Goal: Task Accomplishment & Management: Manage account settings

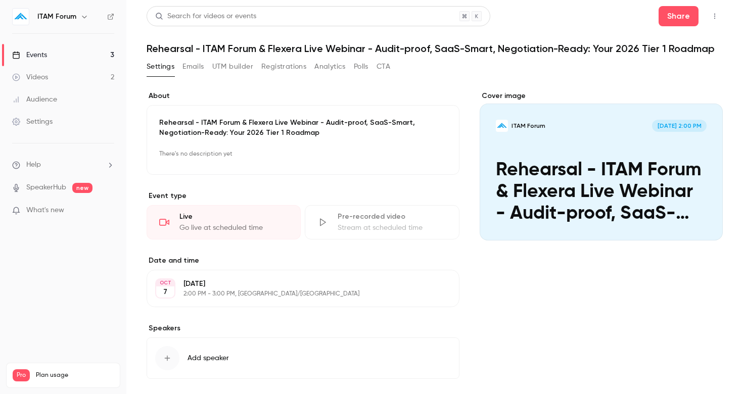
click at [279, 127] on p "Rehearsal - ITAM Forum & Flexera Live Webinar - Audit-proof, SaaS-Smart, Negoti…" at bounding box center [302, 128] width 287 height 20
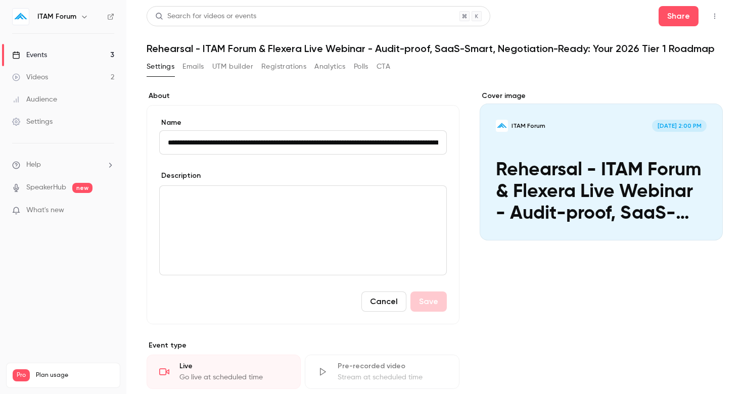
scroll to position [0, 130]
click at [377, 300] on button "Cancel" at bounding box center [383, 301] width 45 height 20
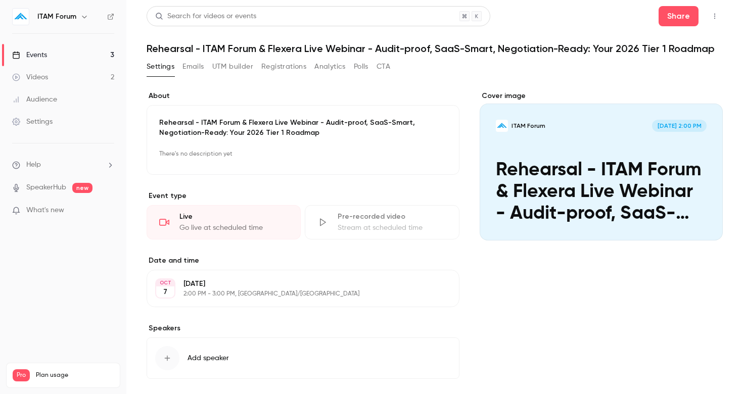
click at [43, 55] on div "Events" at bounding box center [29, 55] width 35 height 10
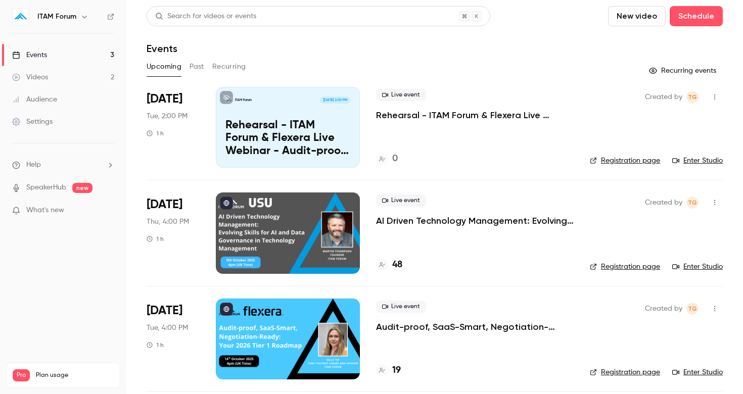
click at [710, 95] on icon "button" at bounding box center [714, 96] width 8 height 7
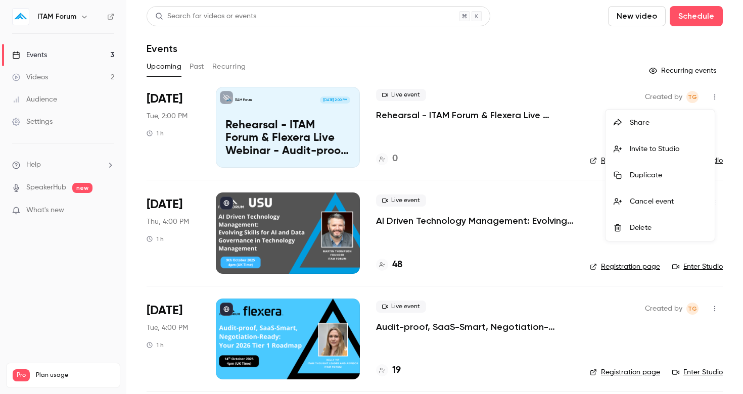
click at [479, 81] on div at bounding box center [371, 197] width 743 height 394
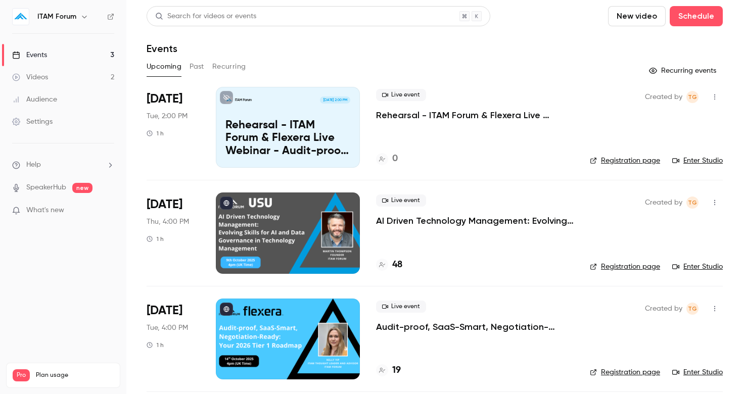
click at [692, 162] on link "Enter Studio" at bounding box center [697, 161] width 51 height 10
click at [286, 134] on p "Rehearsal - ITAM Forum & Flexera Live Webinar - Audit-proof, SaaS-Smart, Negoti…" at bounding box center [287, 138] width 125 height 39
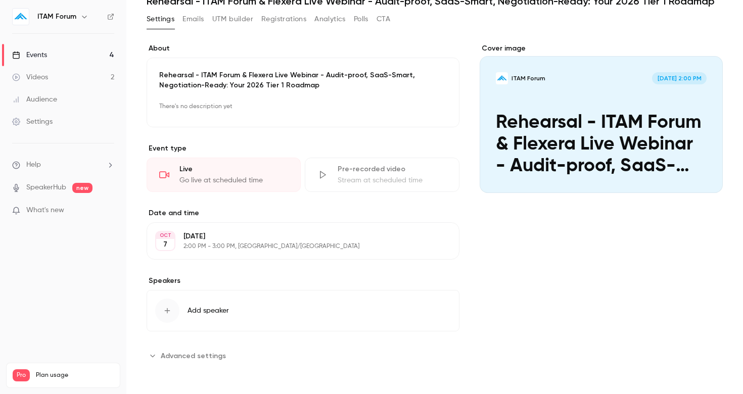
scroll to position [47, 0]
click at [169, 309] on icon "button" at bounding box center [167, 311] width 8 height 8
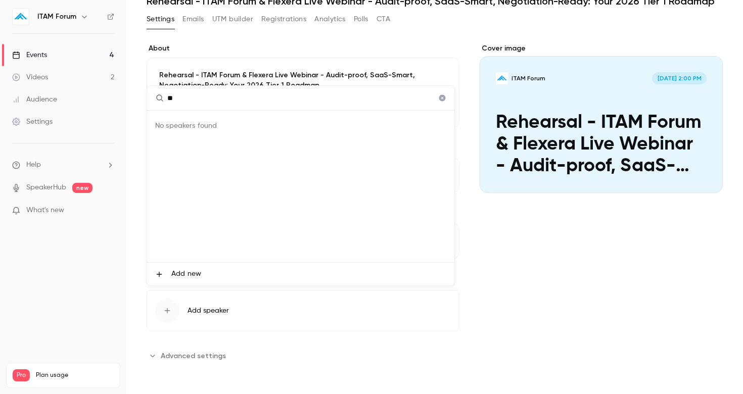
type input "*"
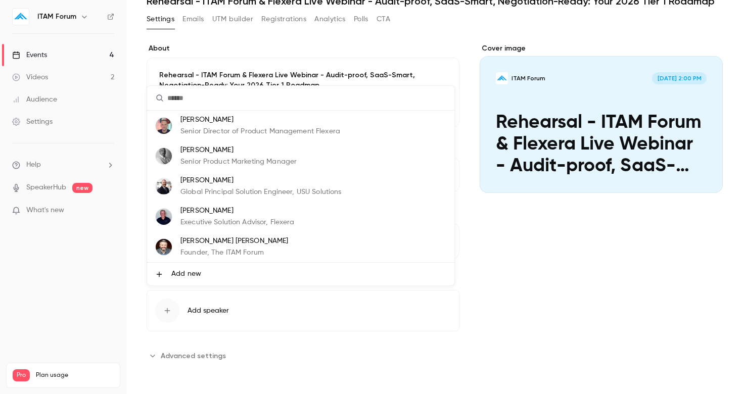
click at [387, 39] on div at bounding box center [371, 197] width 743 height 394
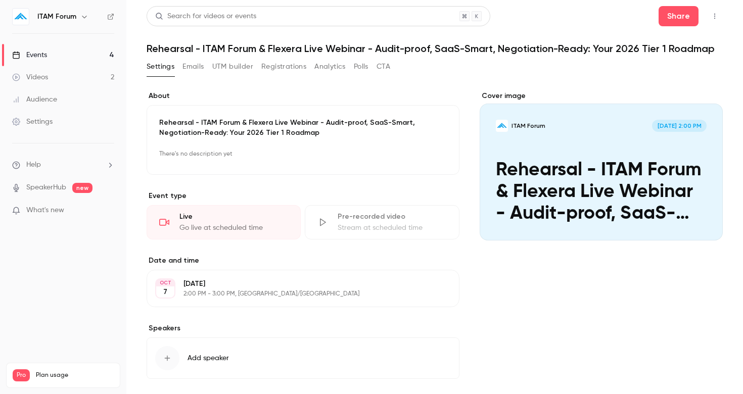
scroll to position [0, 0]
click at [431, 288] on button "Edit" at bounding box center [432, 288] width 37 height 16
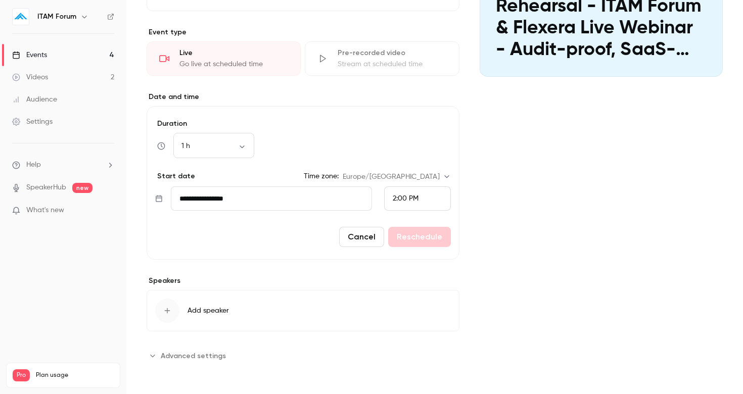
scroll to position [164, 0]
click at [274, 200] on input "**********" at bounding box center [271, 198] width 201 height 24
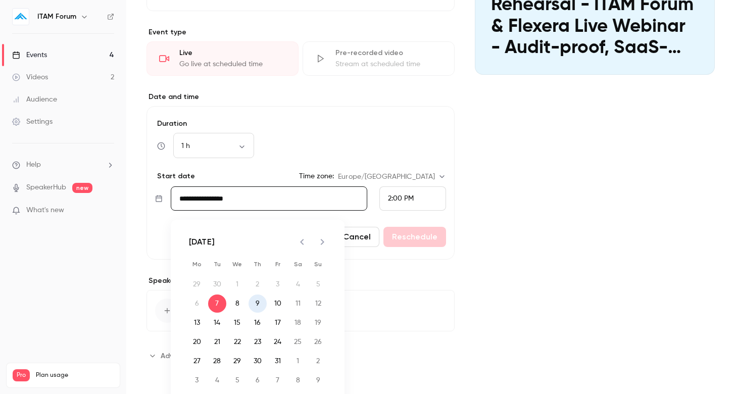
click at [256, 301] on button "9" at bounding box center [258, 304] width 18 height 18
type input "**********"
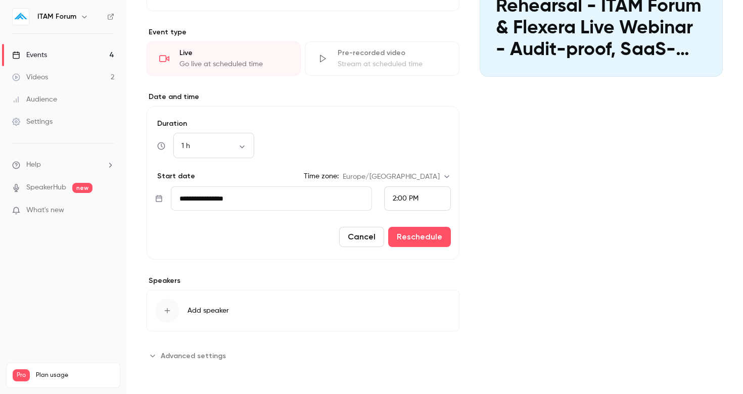
click at [429, 197] on div "2:00 PM" at bounding box center [417, 198] width 67 height 24
click at [412, 111] on span "3:30 PM" at bounding box center [400, 111] width 25 height 7
click at [415, 237] on button "Reschedule" at bounding box center [419, 237] width 63 height 20
